Goal: Task Accomplishment & Management: Use online tool/utility

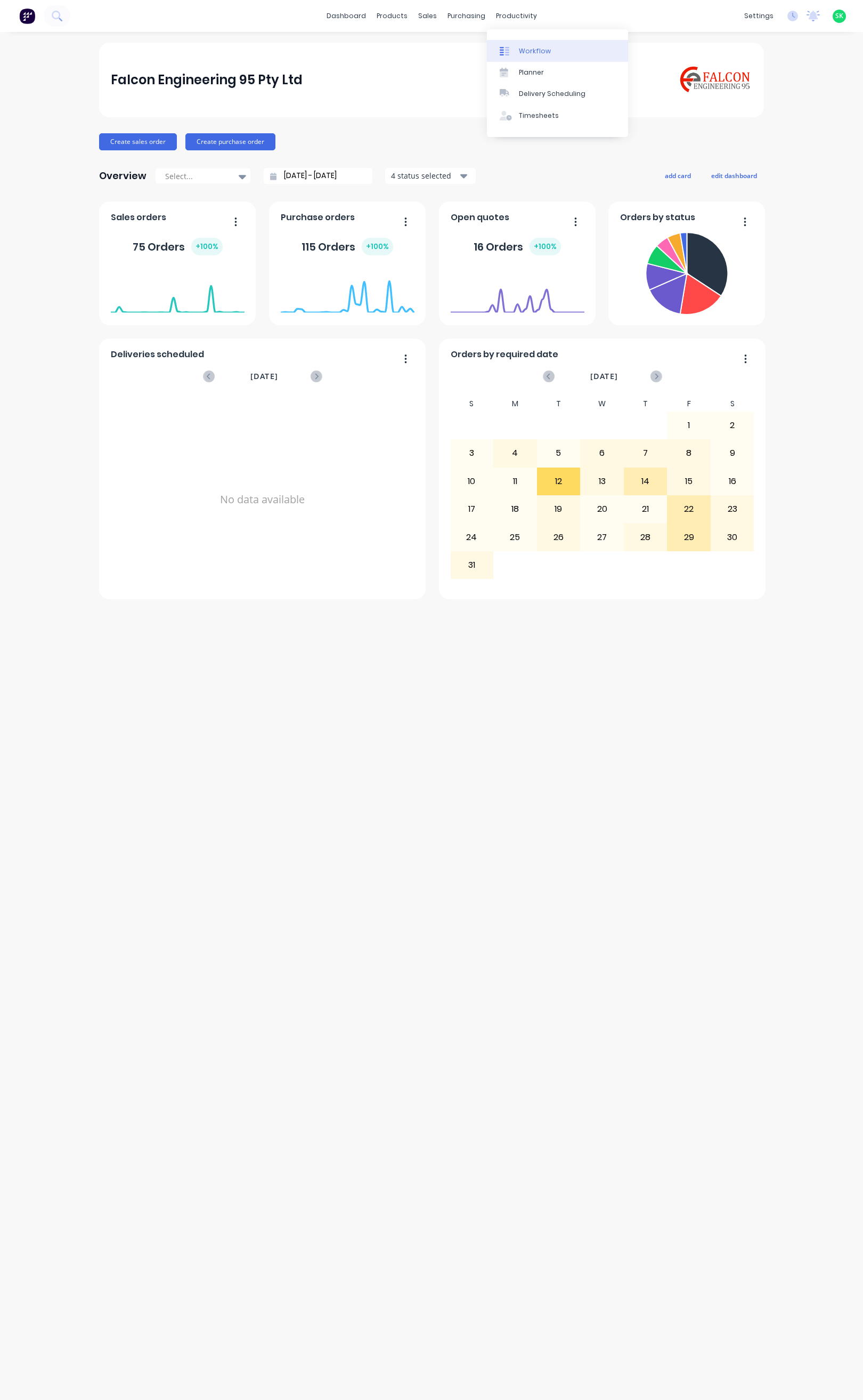
click at [529, 47] on div "Workflow" at bounding box center [535, 51] width 32 height 10
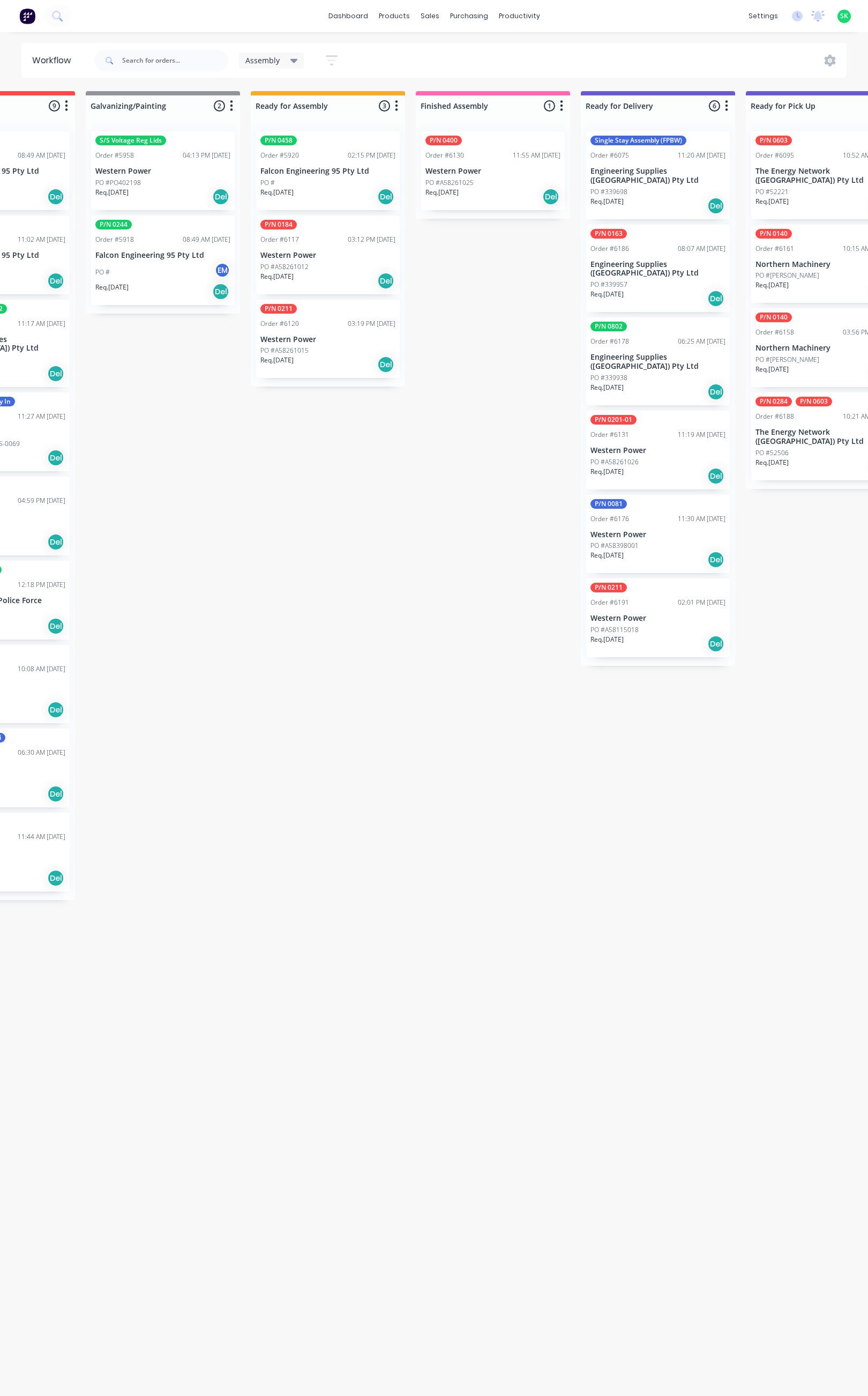
scroll to position [0, 262]
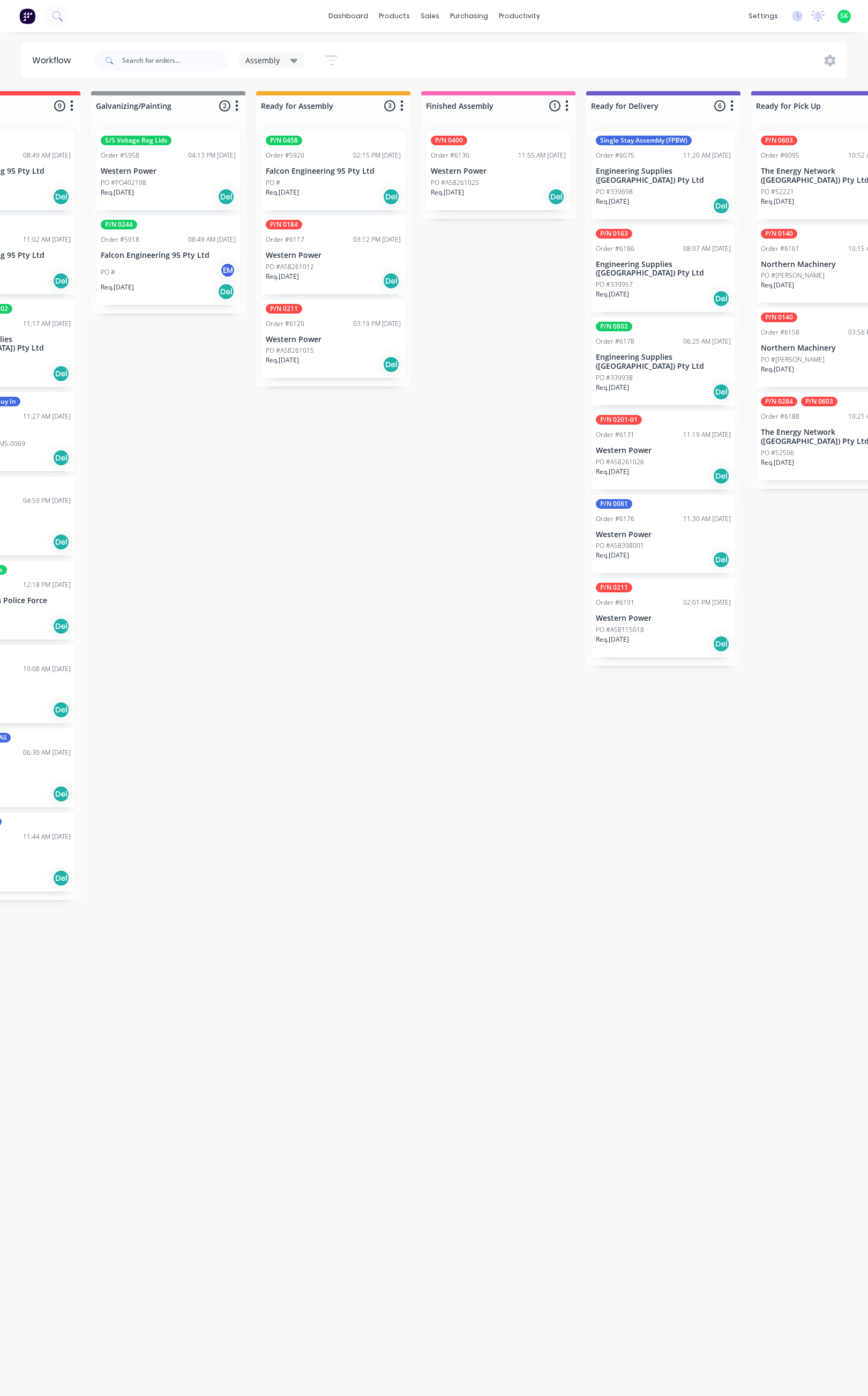
click at [502, 177] on div "P/N 0400 Order #6130 11:55 AM [DATE] Western Power PO #A58261025 Req. [DATE] Del" at bounding box center [498, 170] width 143 height 79
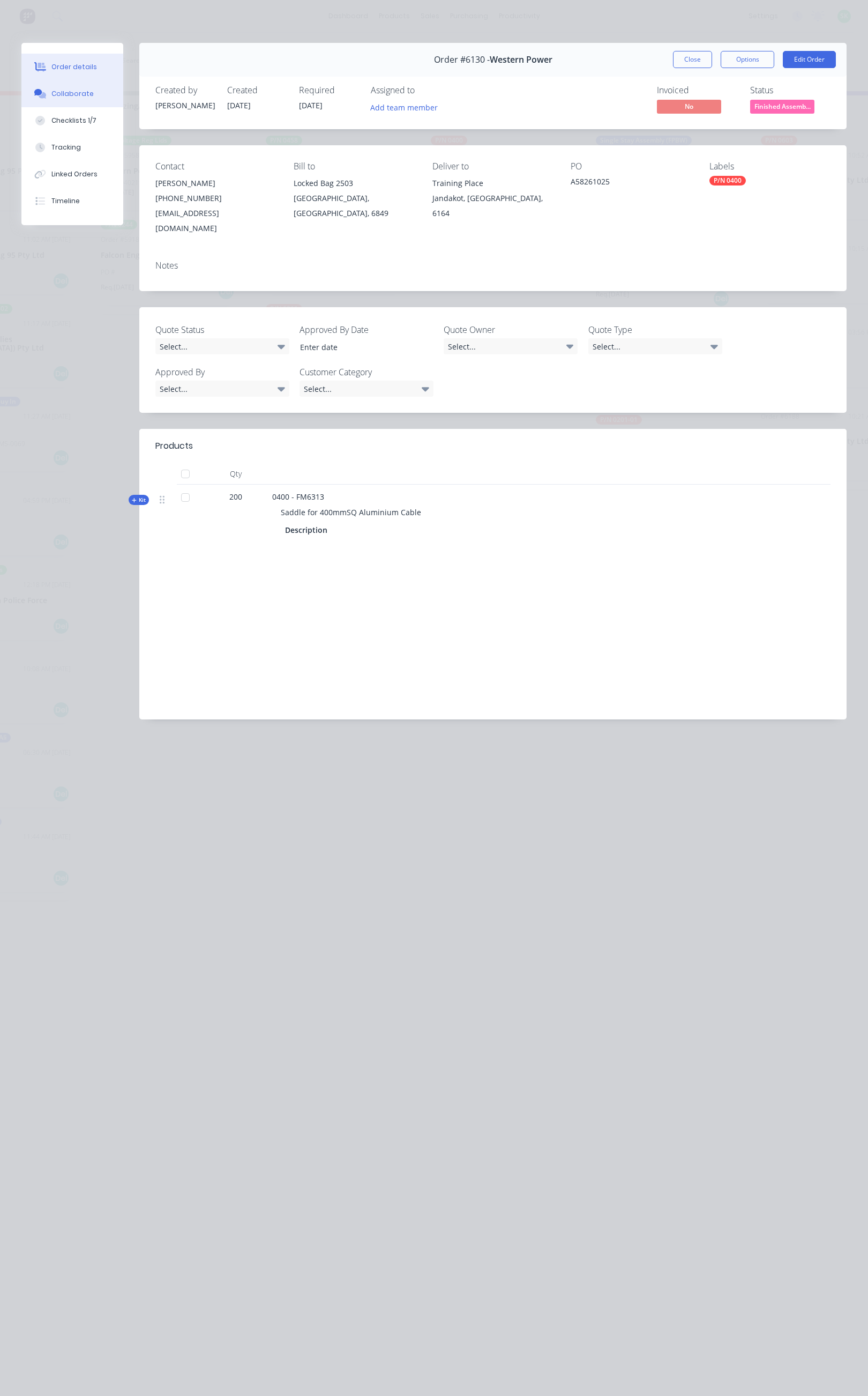
click at [90, 93] on button "Collaborate" at bounding box center [72, 93] width 102 height 27
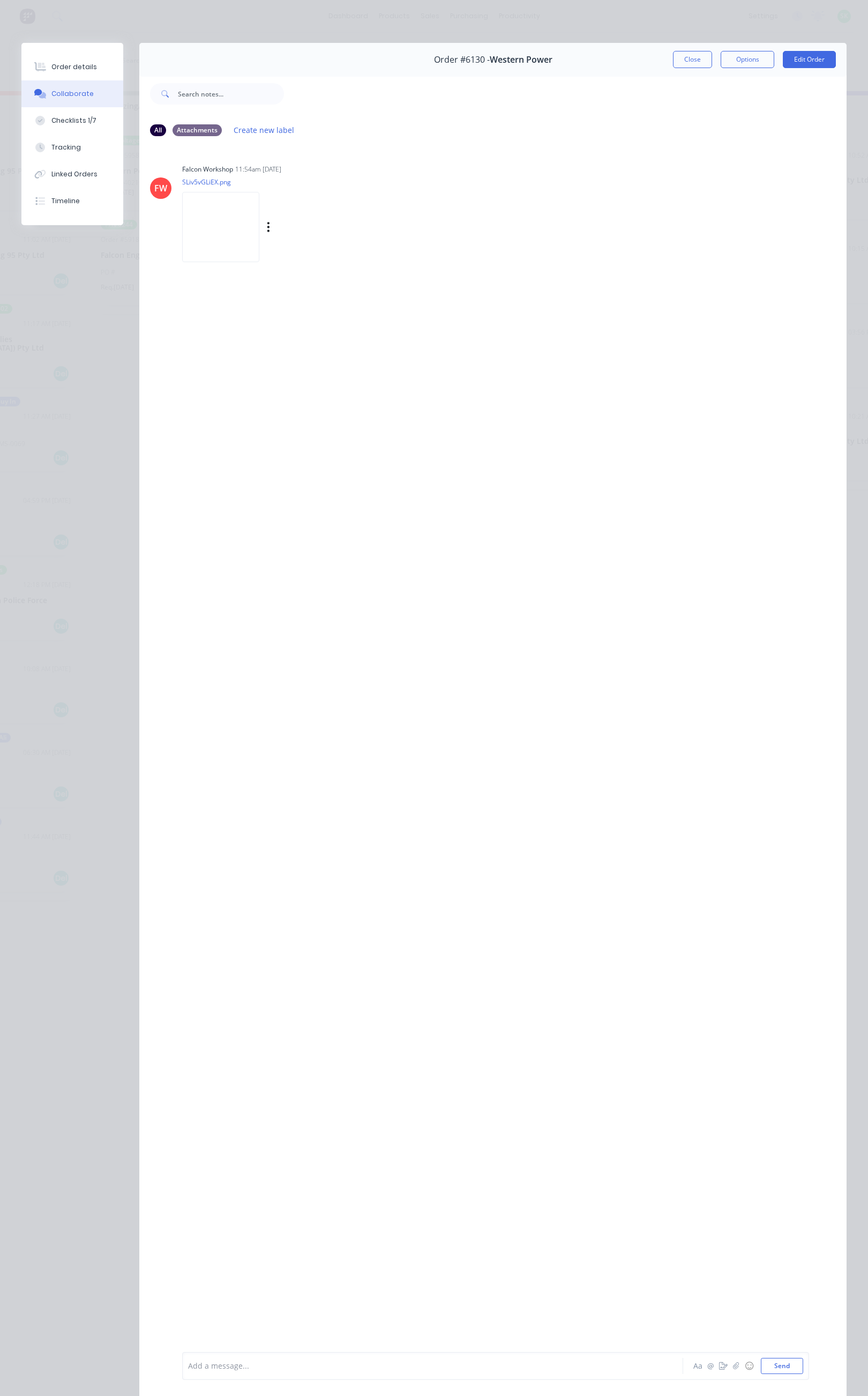
click at [238, 218] on img at bounding box center [221, 227] width 77 height 70
click at [246, 1365] on div at bounding box center [419, 1366] width 461 height 11
click at [217, 225] on img at bounding box center [221, 227] width 77 height 70
click at [675, 61] on button "Close" at bounding box center [692, 59] width 39 height 17
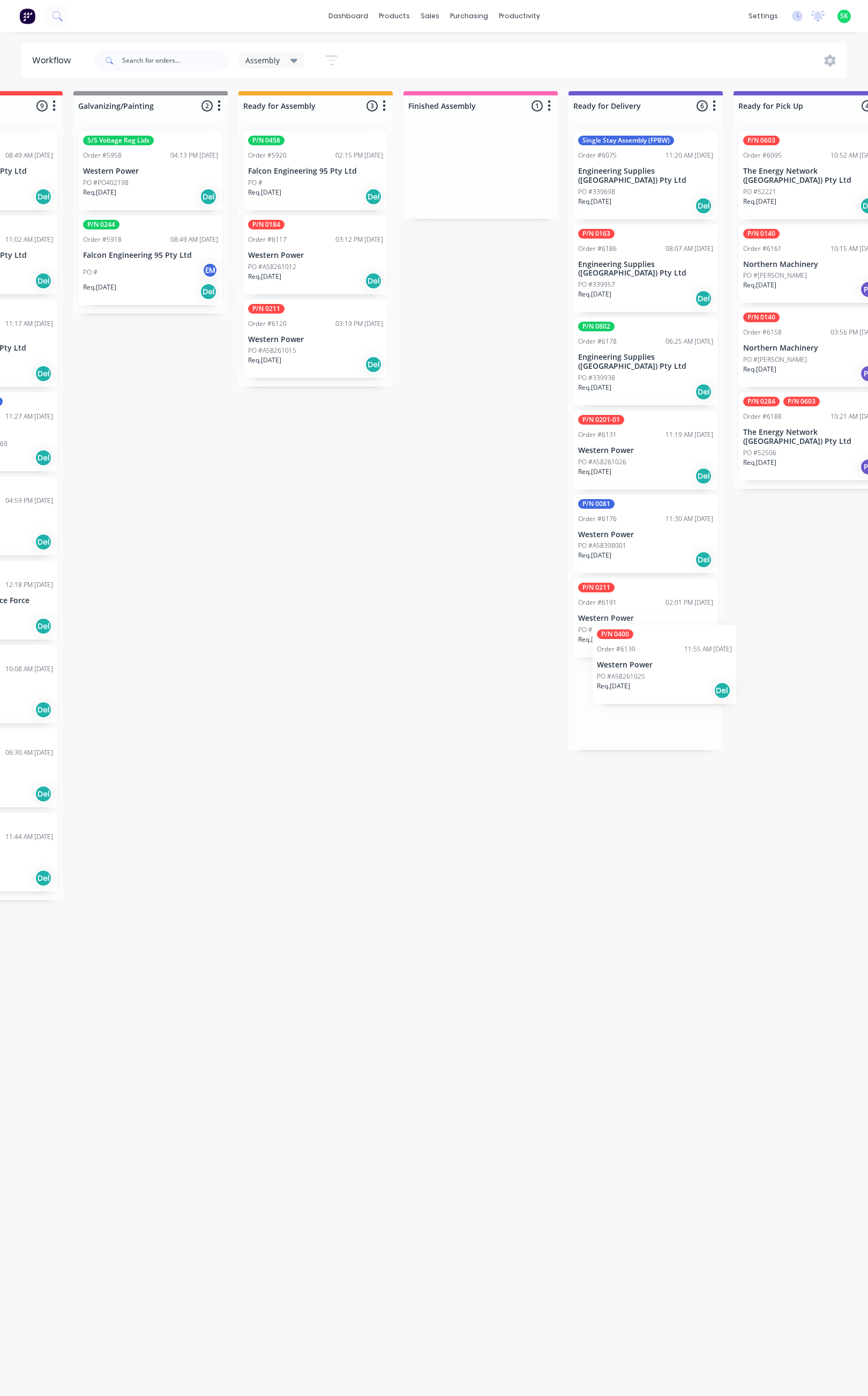
scroll to position [0, 285]
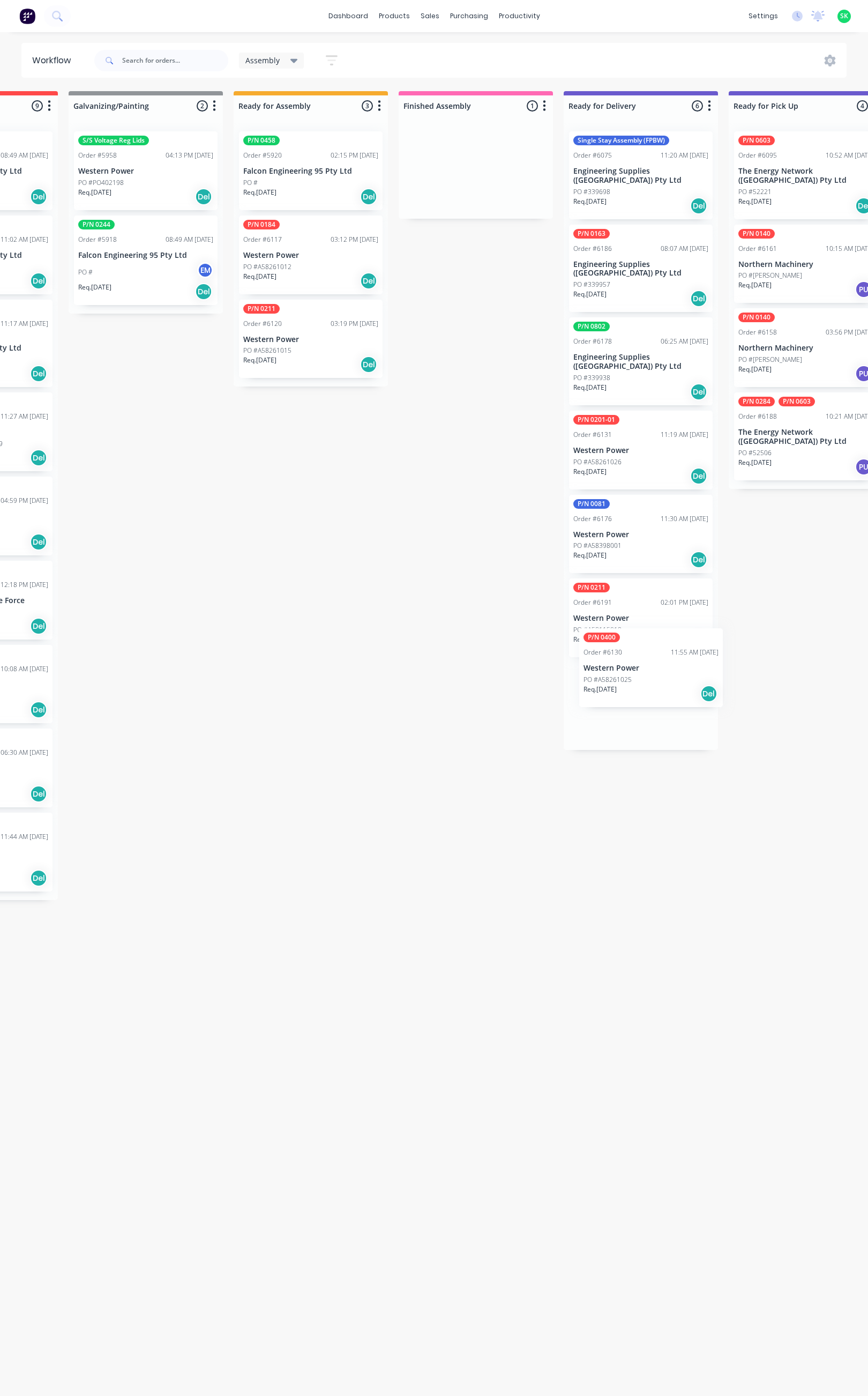
drag, startPoint x: 477, startPoint y: 173, endPoint x: 633, endPoint y: 674, distance: 524.7
click at [633, 674] on div "Submitted 11 Status colour #273444 hex #273444 Save Cancel Summaries Total orde…" at bounding box center [678, 577] width 1942 height 973
click at [138, 267] on div "PO # EM" at bounding box center [146, 272] width 135 height 20
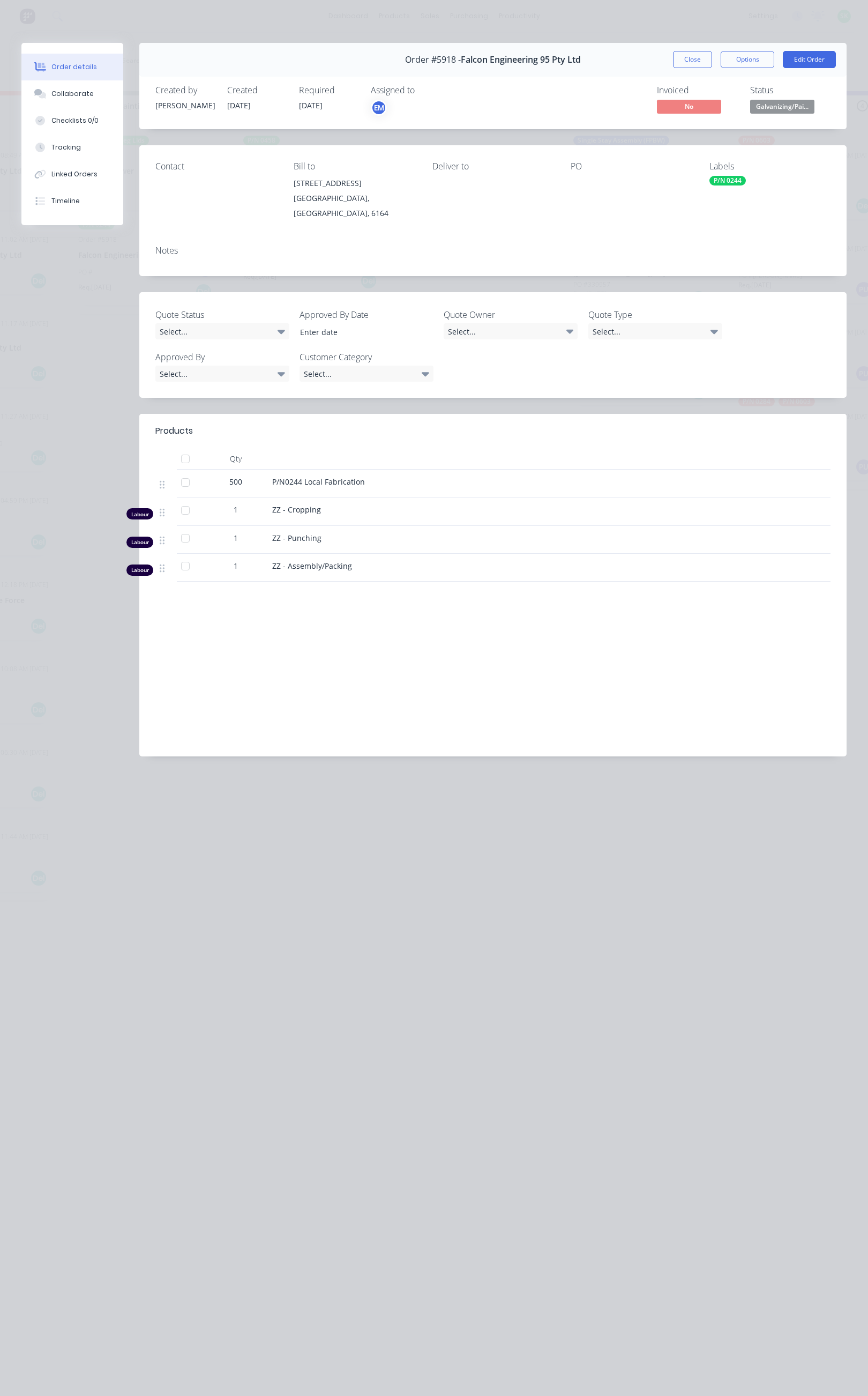
click at [699, 68] on button "Close" at bounding box center [692, 59] width 39 height 17
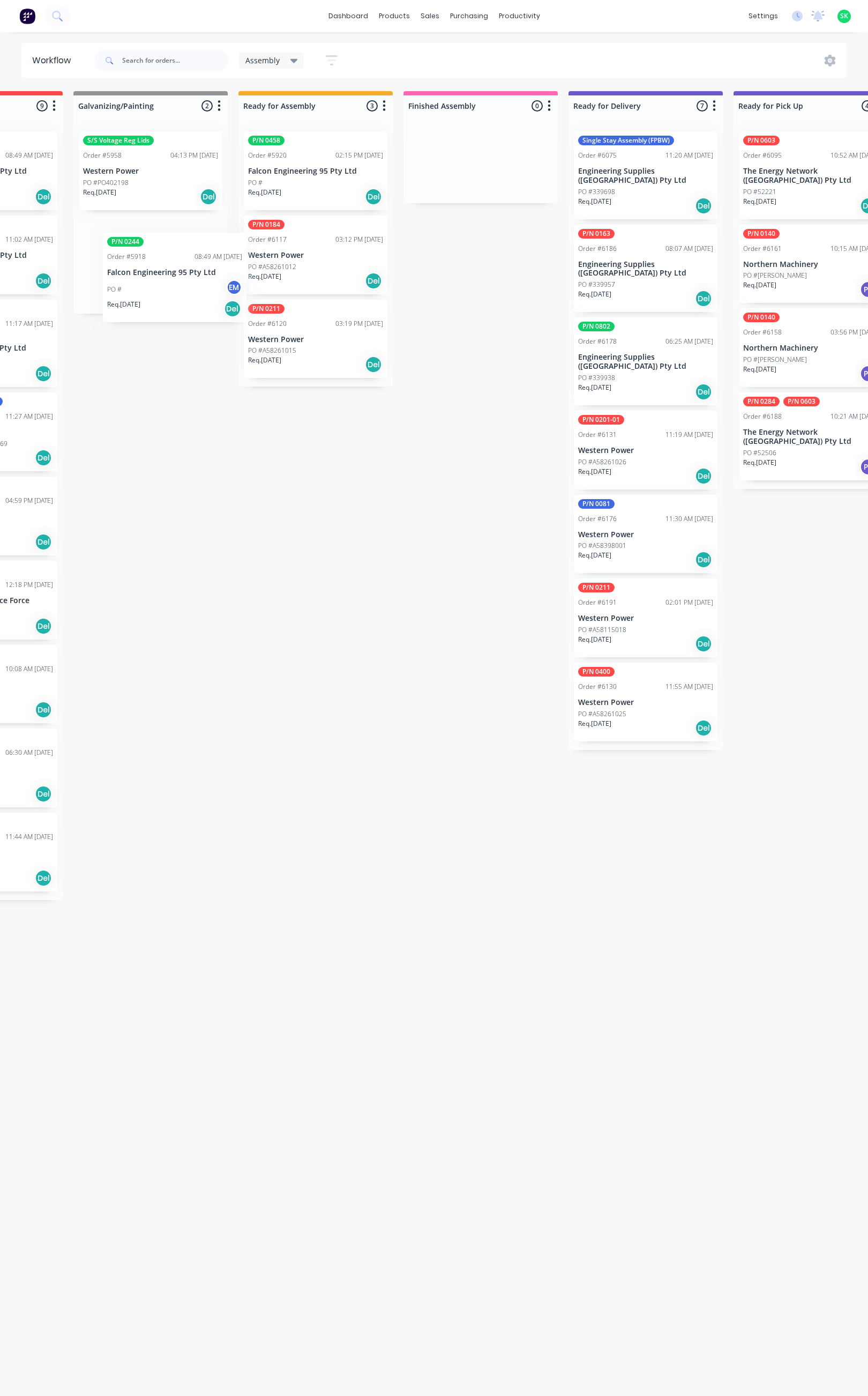
scroll to position [0, 277]
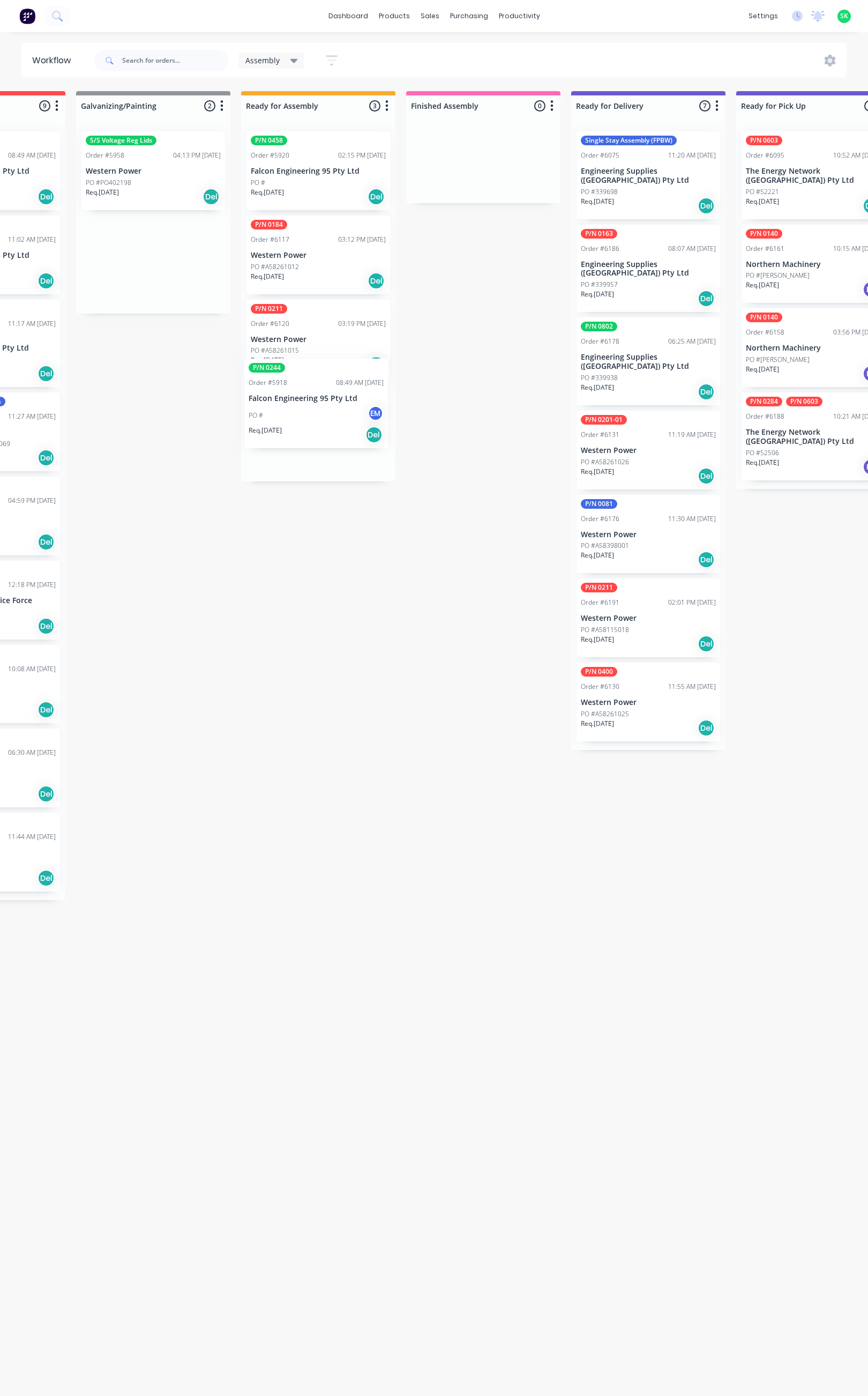
drag, startPoint x: 154, startPoint y: 264, endPoint x: 328, endPoint y: 411, distance: 227.8
click at [328, 411] on div "Submitted 11 Status colour #273444 hex #273444 Save Cancel Summaries Total orde…" at bounding box center [686, 577] width 1942 height 973
click at [168, 167] on p "Western Power" at bounding box center [153, 171] width 135 height 9
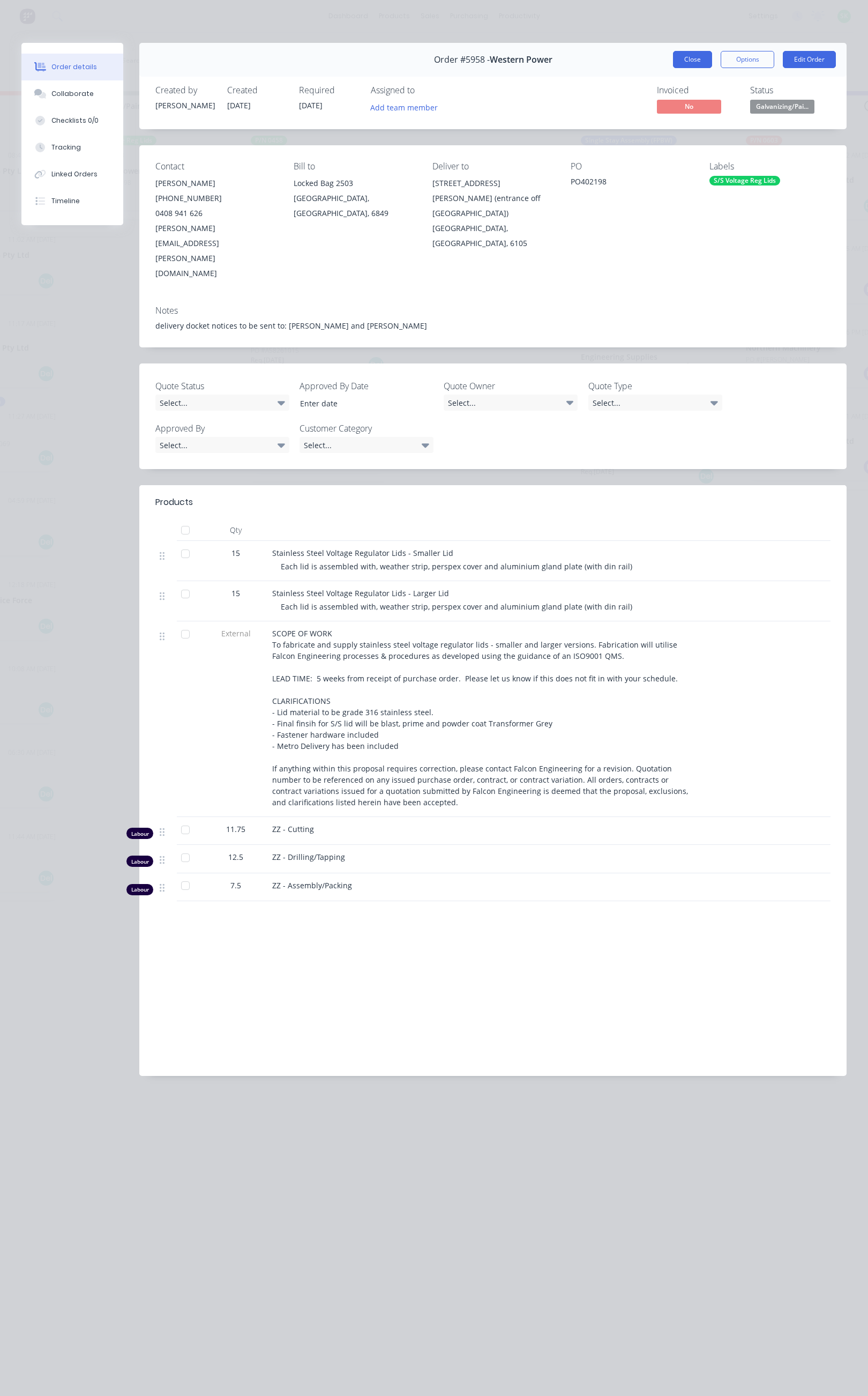
click at [699, 58] on button "Close" at bounding box center [692, 59] width 39 height 17
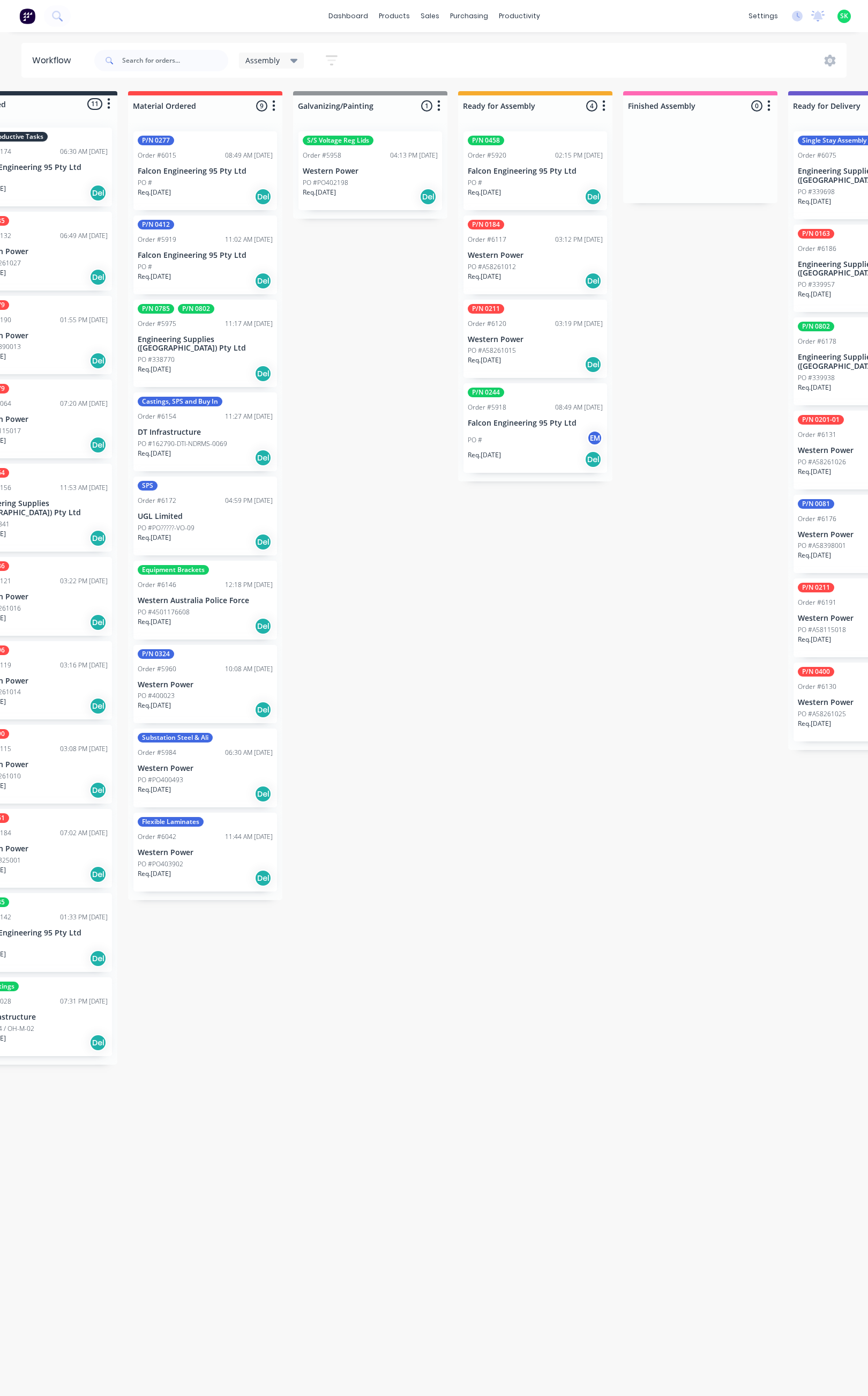
scroll to position [0, 0]
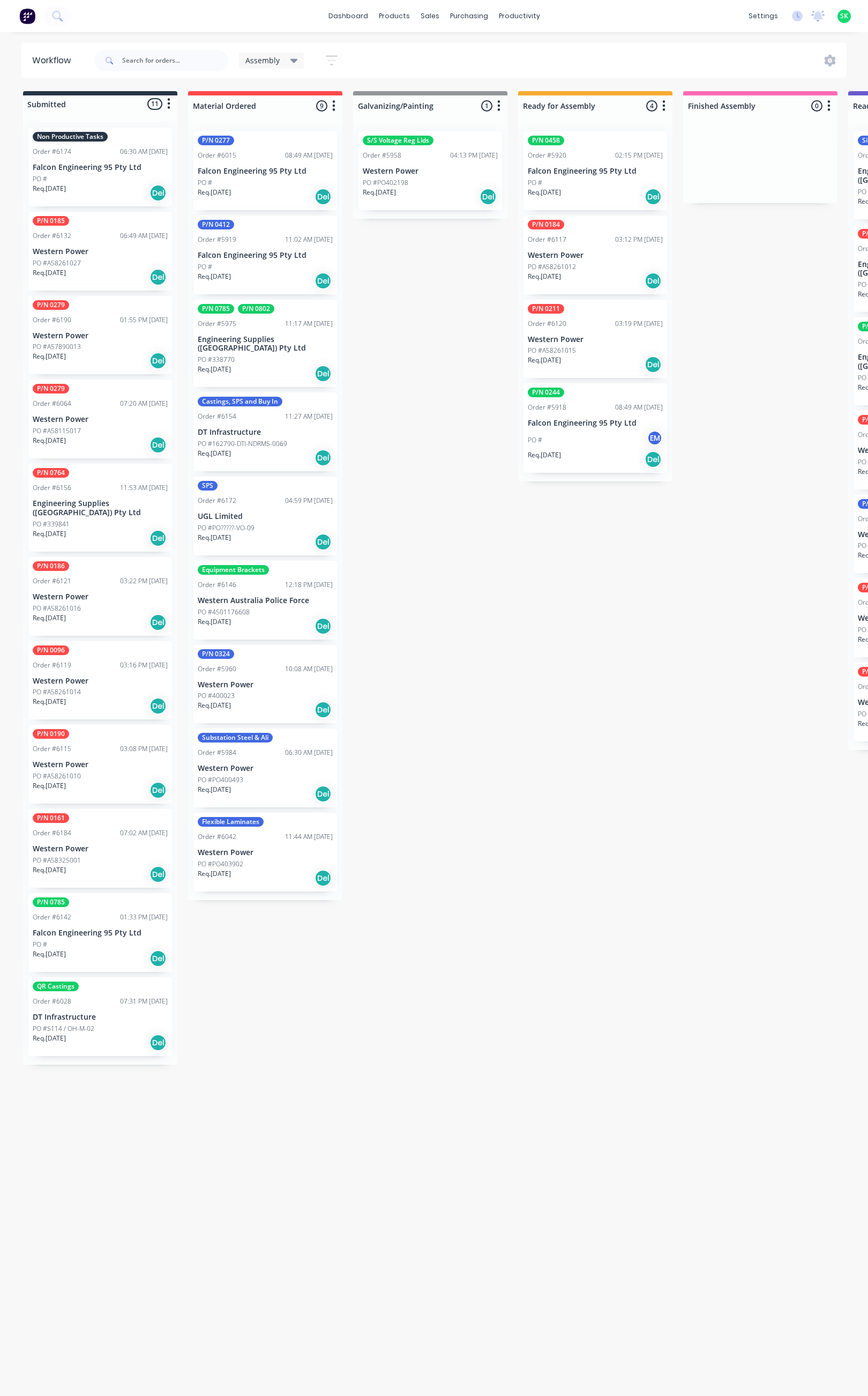
click at [267, 607] on div "PO #4501176608" at bounding box center [265, 612] width 135 height 10
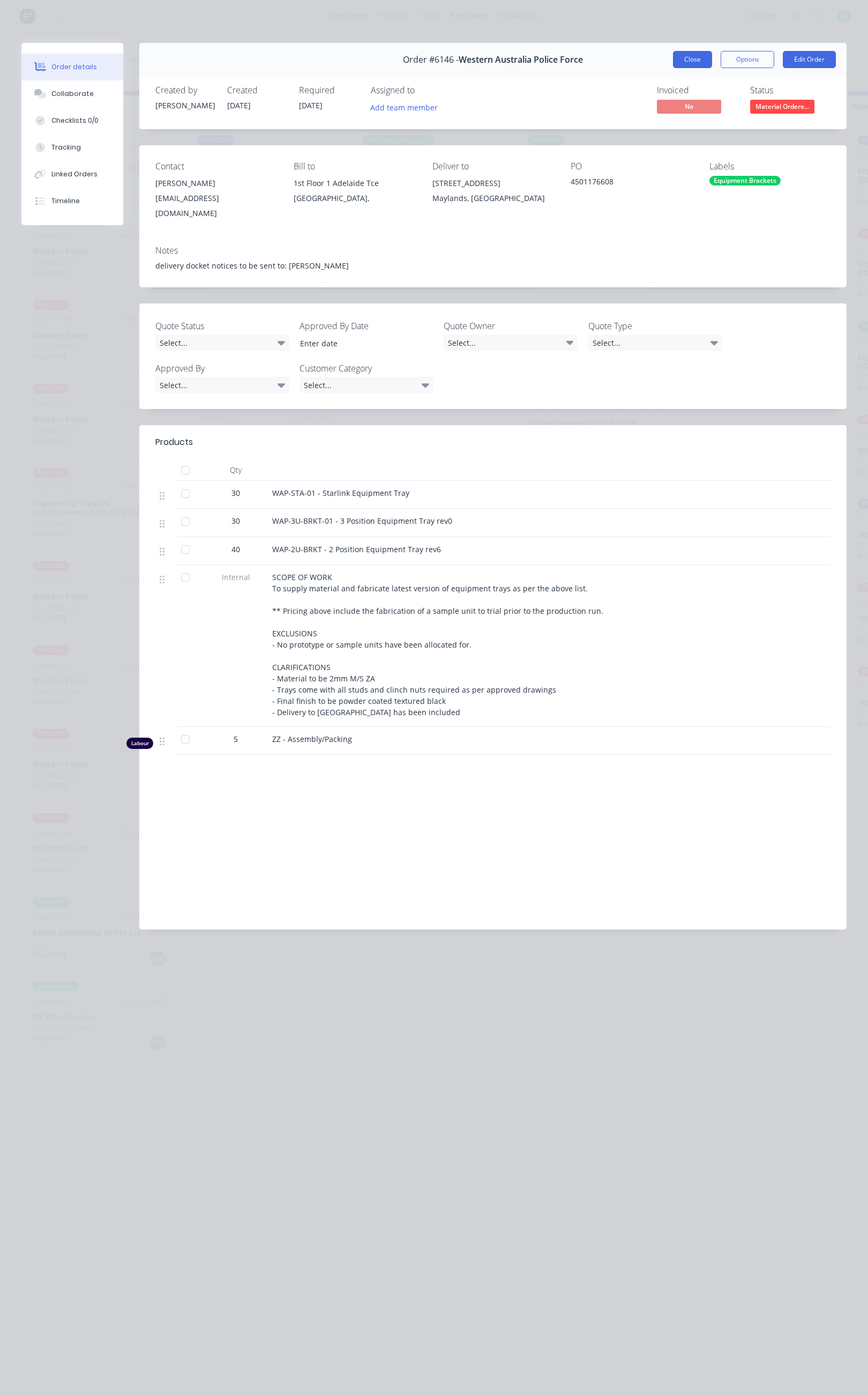
click at [696, 56] on button "Close" at bounding box center [692, 59] width 39 height 17
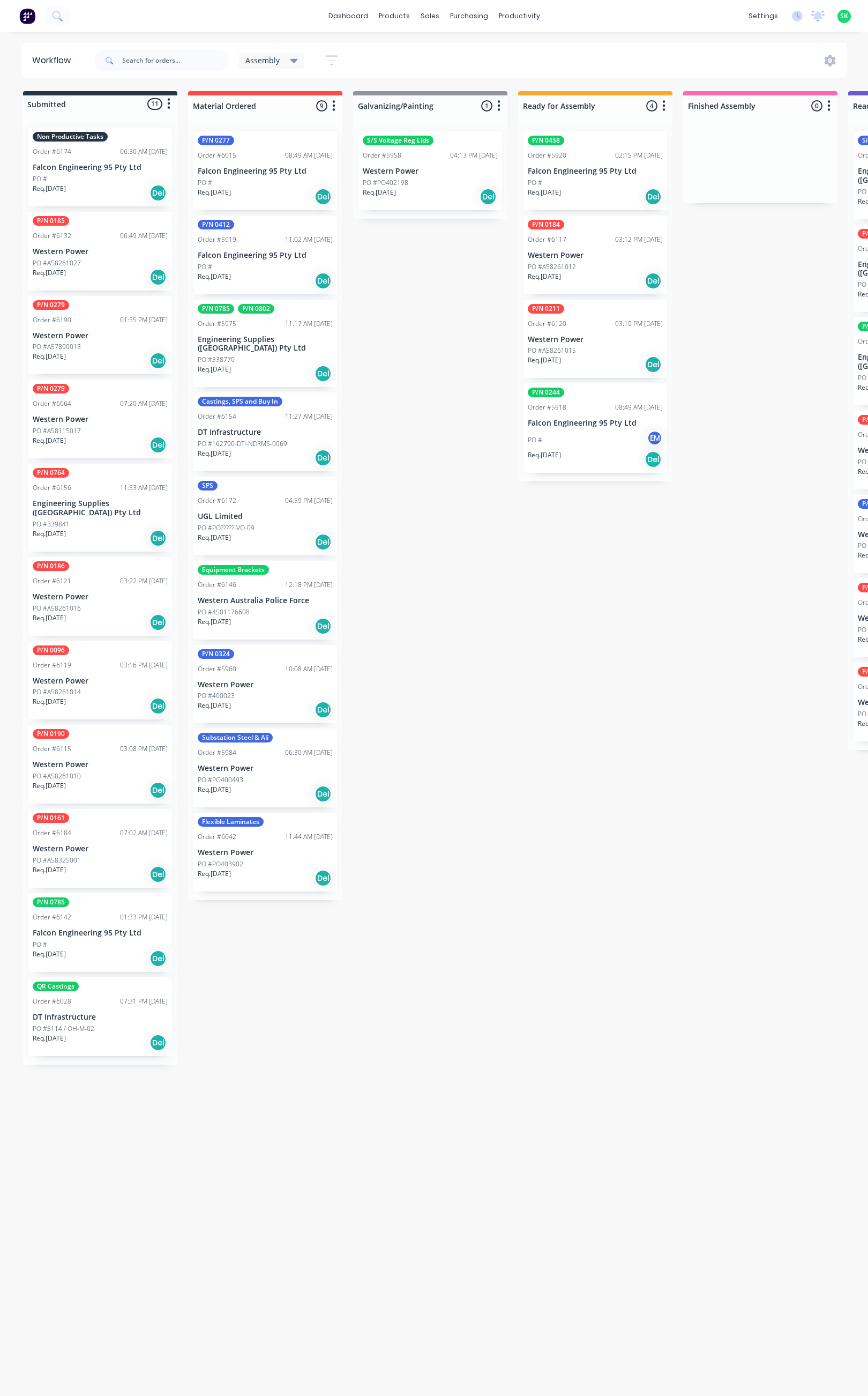
click at [116, 193] on div "Req. [DATE] Del" at bounding box center [100, 193] width 135 height 18
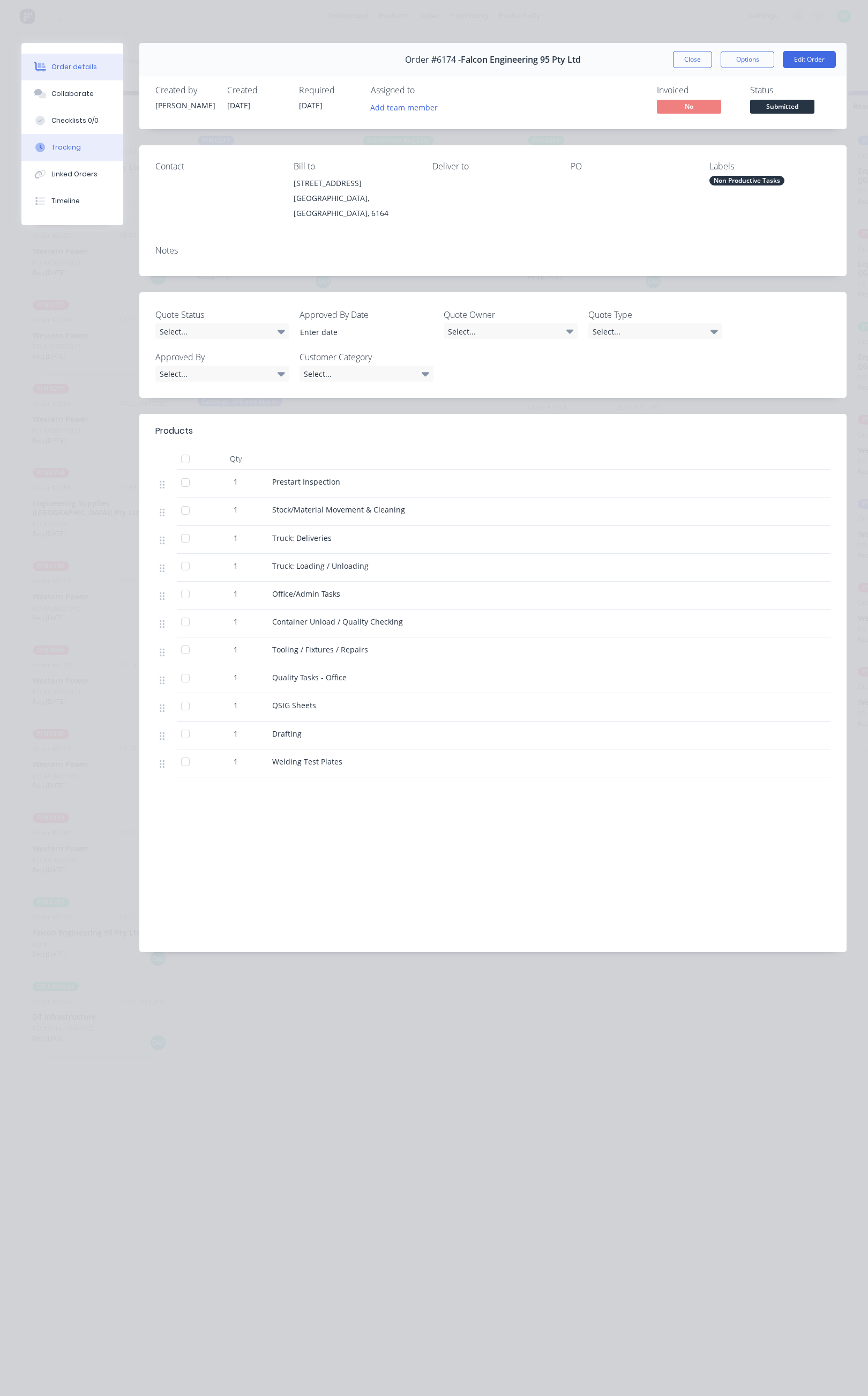
click at [99, 143] on button "Tracking" at bounding box center [72, 147] width 102 height 27
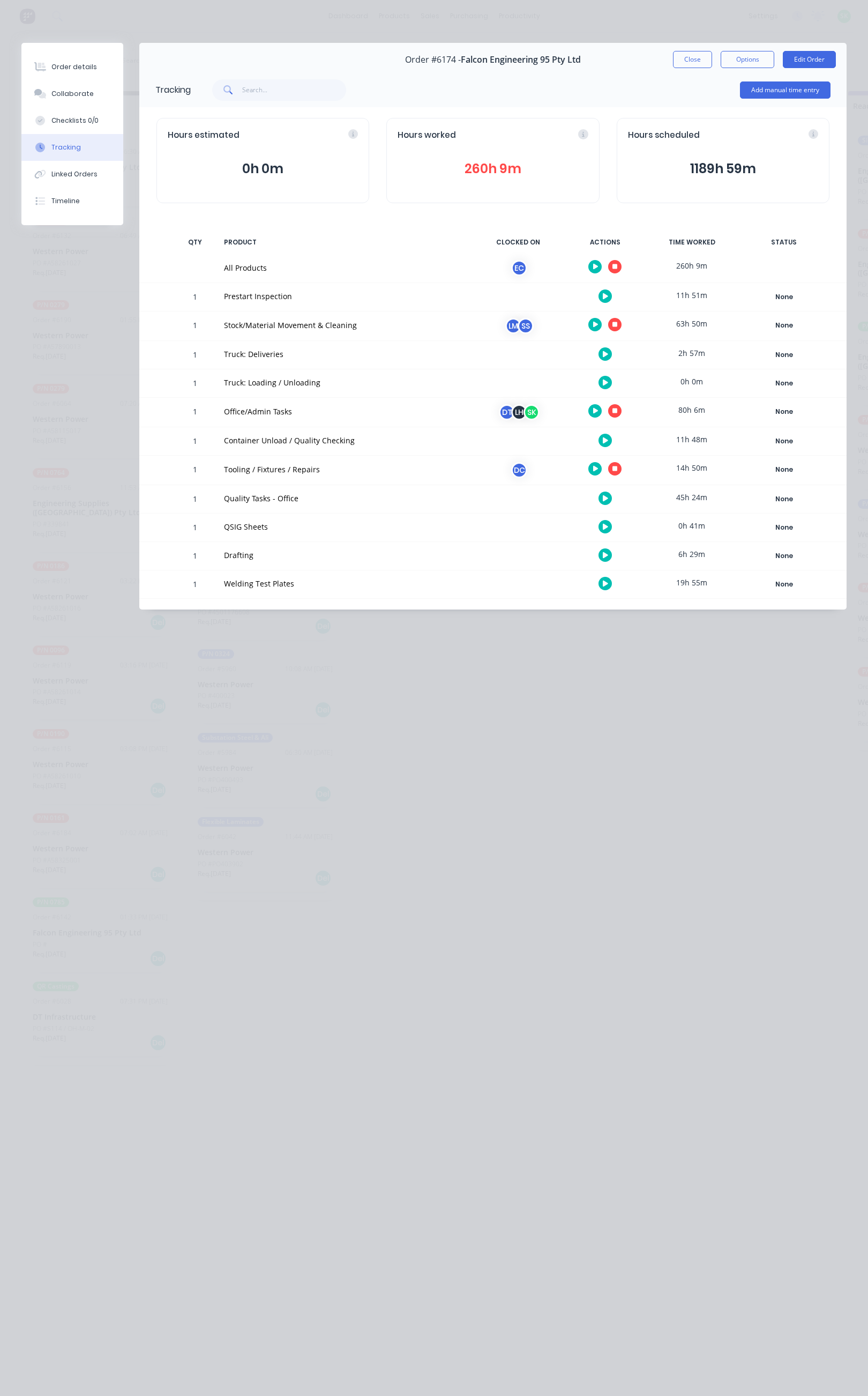
click at [614, 411] on icon "button" at bounding box center [614, 411] width 5 height 5
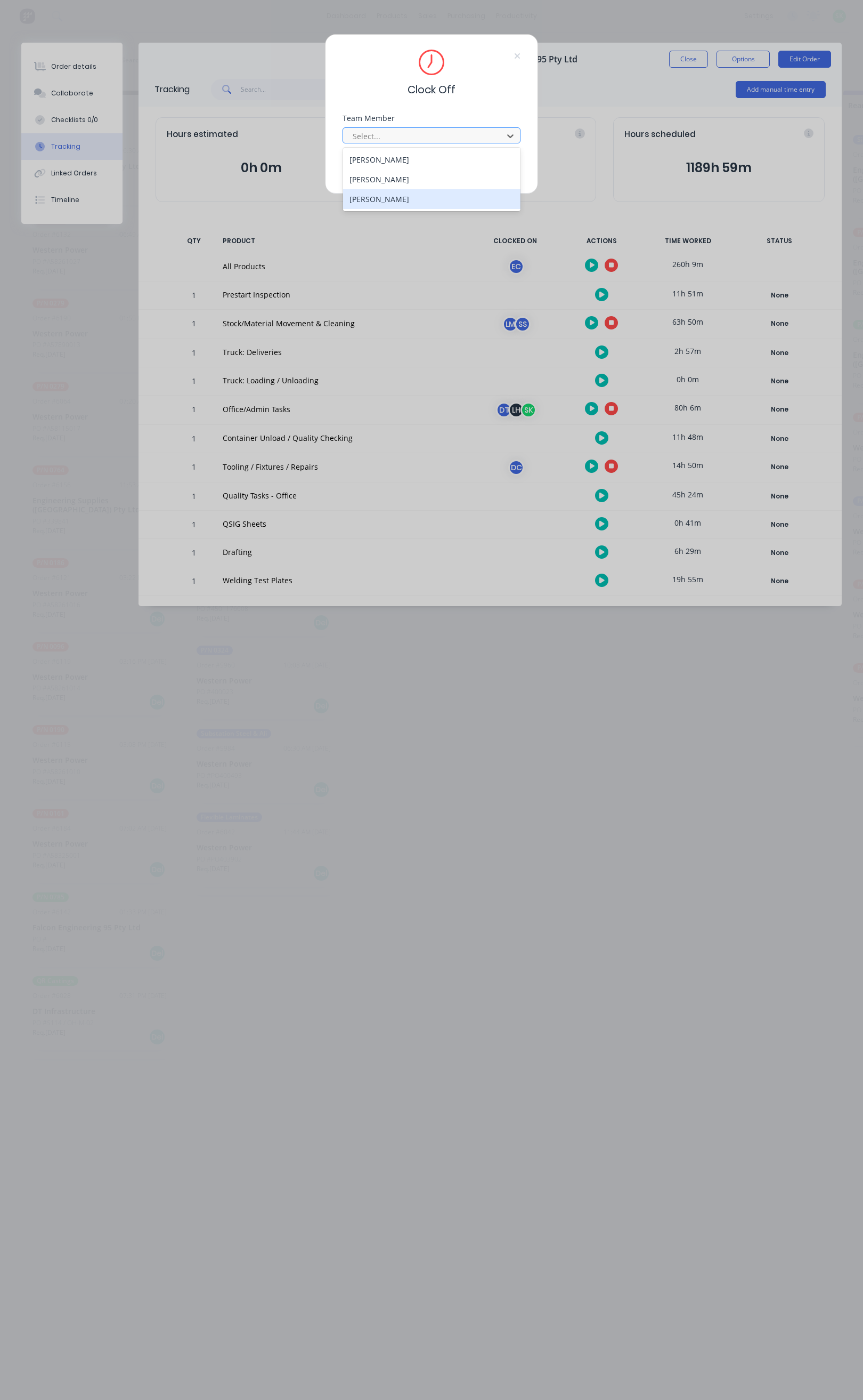
click at [404, 197] on div "[PERSON_NAME]" at bounding box center [432, 199] width 177 height 20
click at [404, 169] on button "Clock Off" at bounding box center [398, 169] width 58 height 17
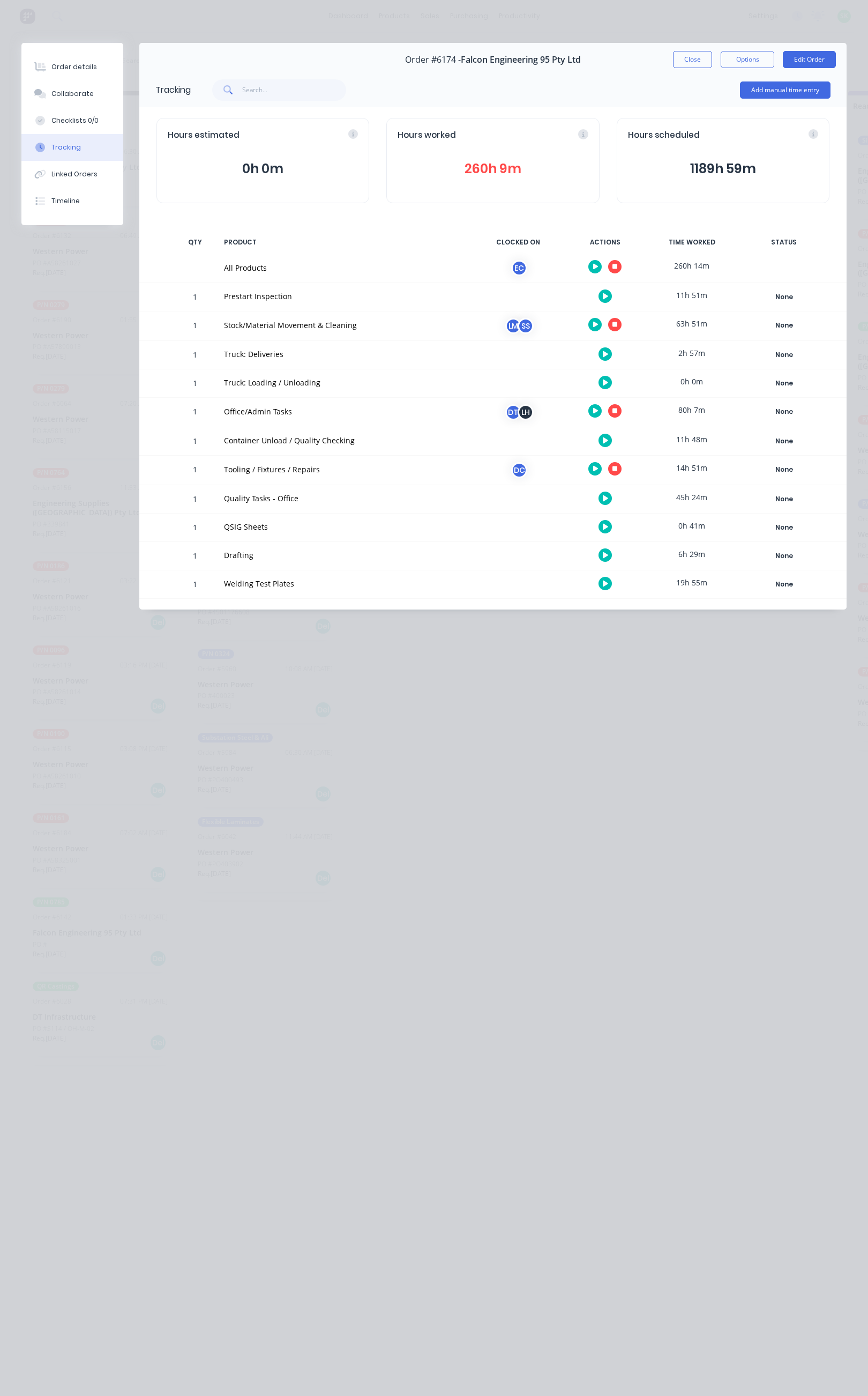
click at [605, 440] on icon "button" at bounding box center [605, 440] width 5 height 7
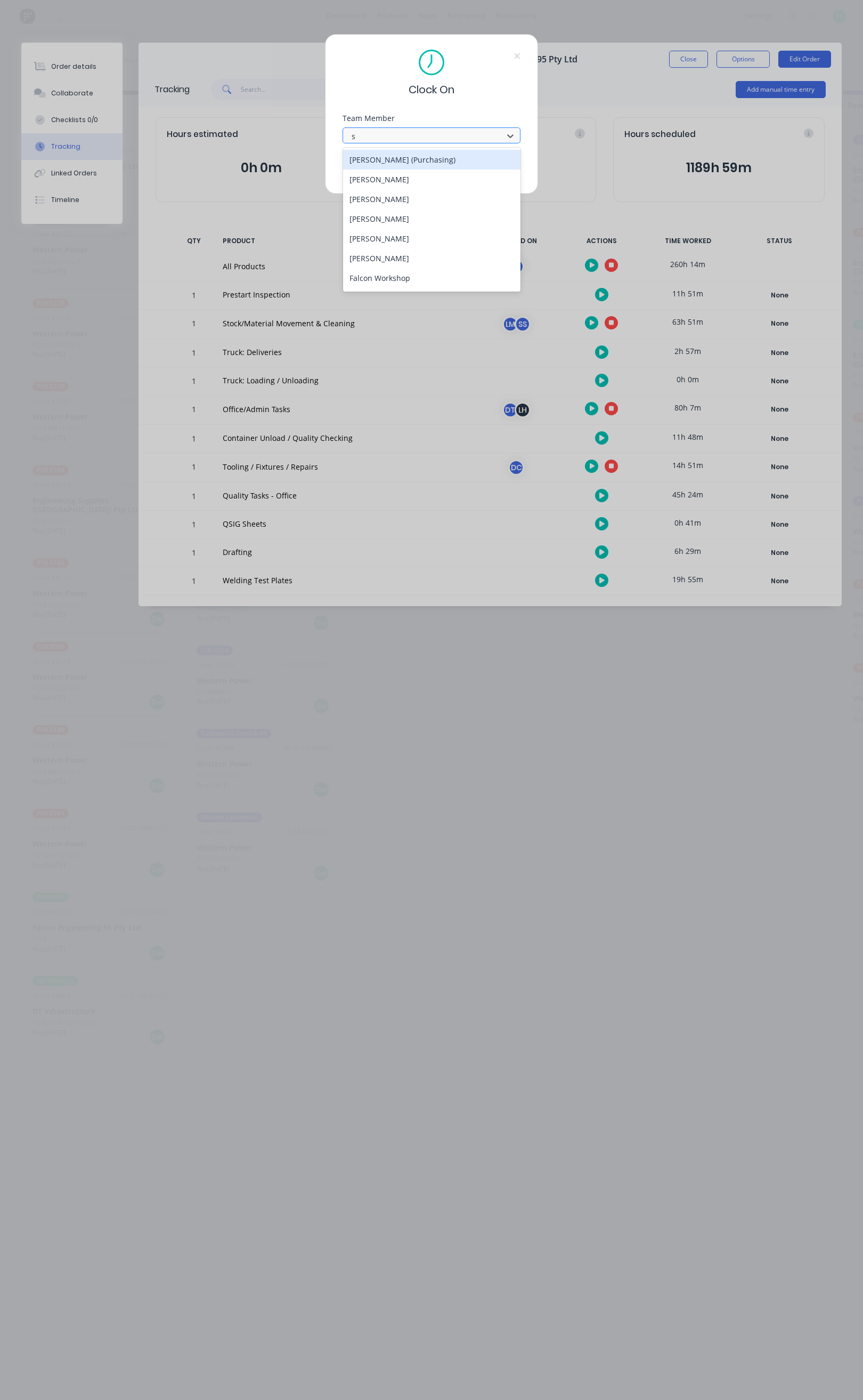
type input "st"
click at [430, 155] on div "[PERSON_NAME]" at bounding box center [432, 160] width 177 height 20
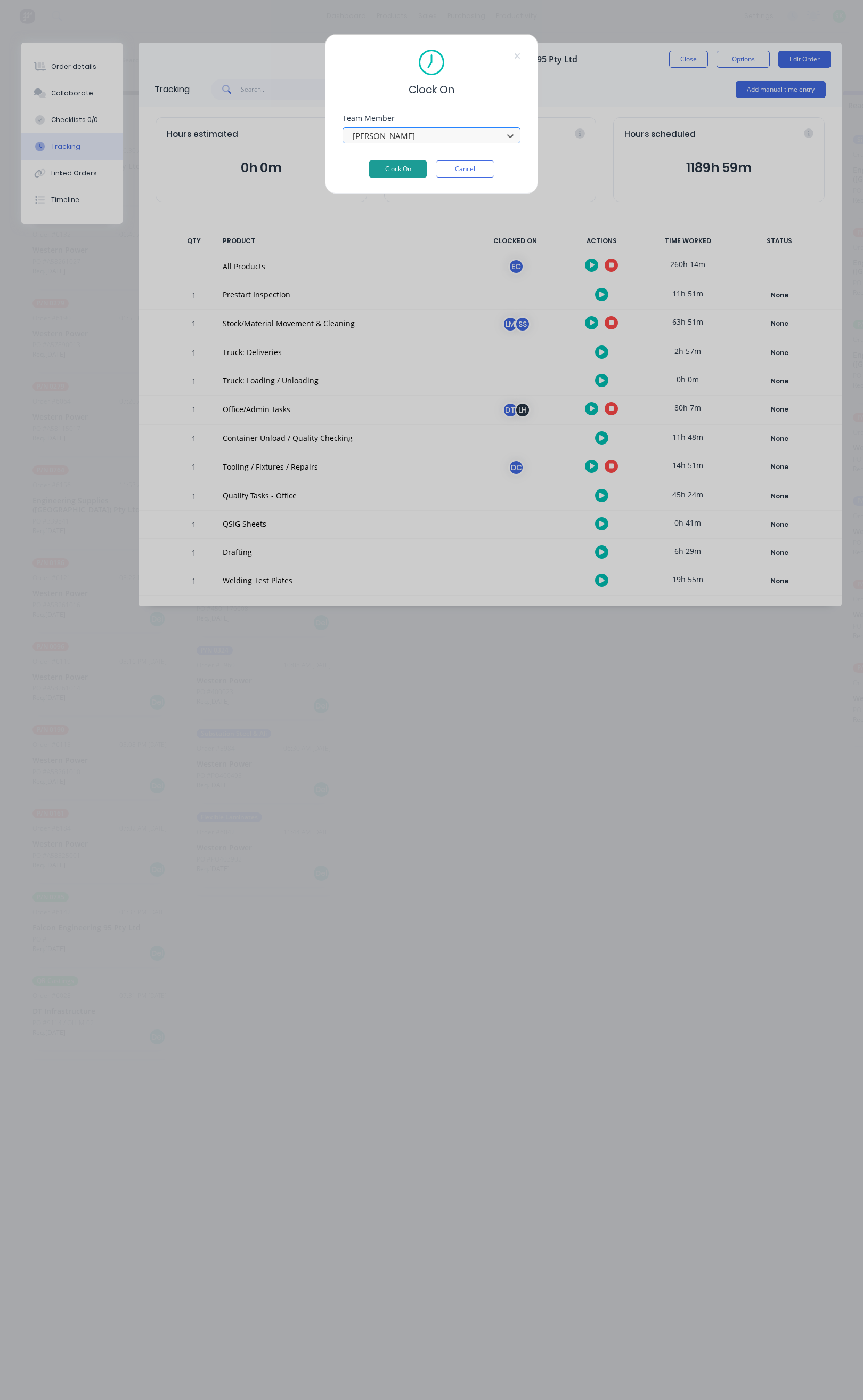
click at [403, 169] on button "Clock On" at bounding box center [398, 169] width 58 height 17
